Goal: Go to known website: Access a specific website the user already knows

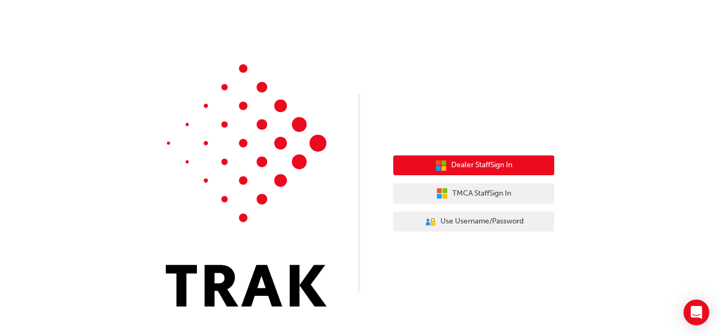
click at [507, 165] on span "Dealer Staff Sign In" at bounding box center [481, 165] width 61 height 12
